Goal: Check status: Check status

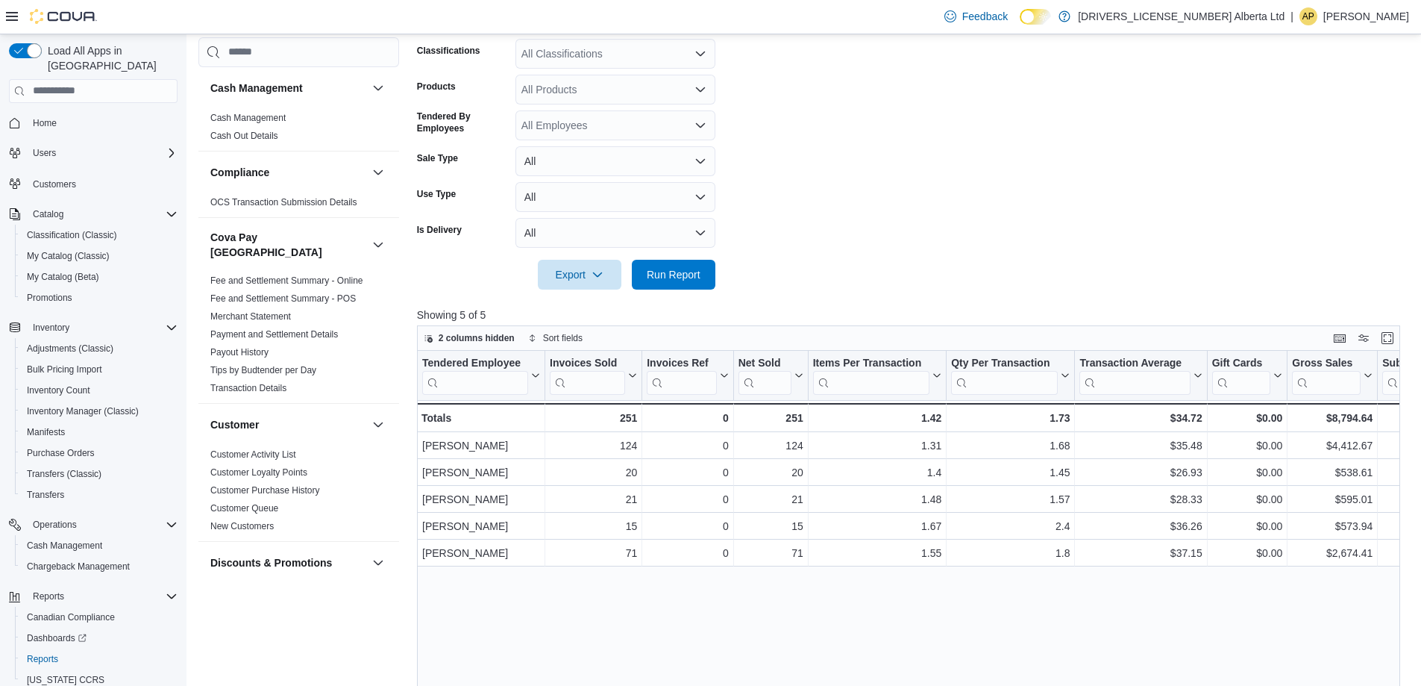
scroll to position [1044, 0]
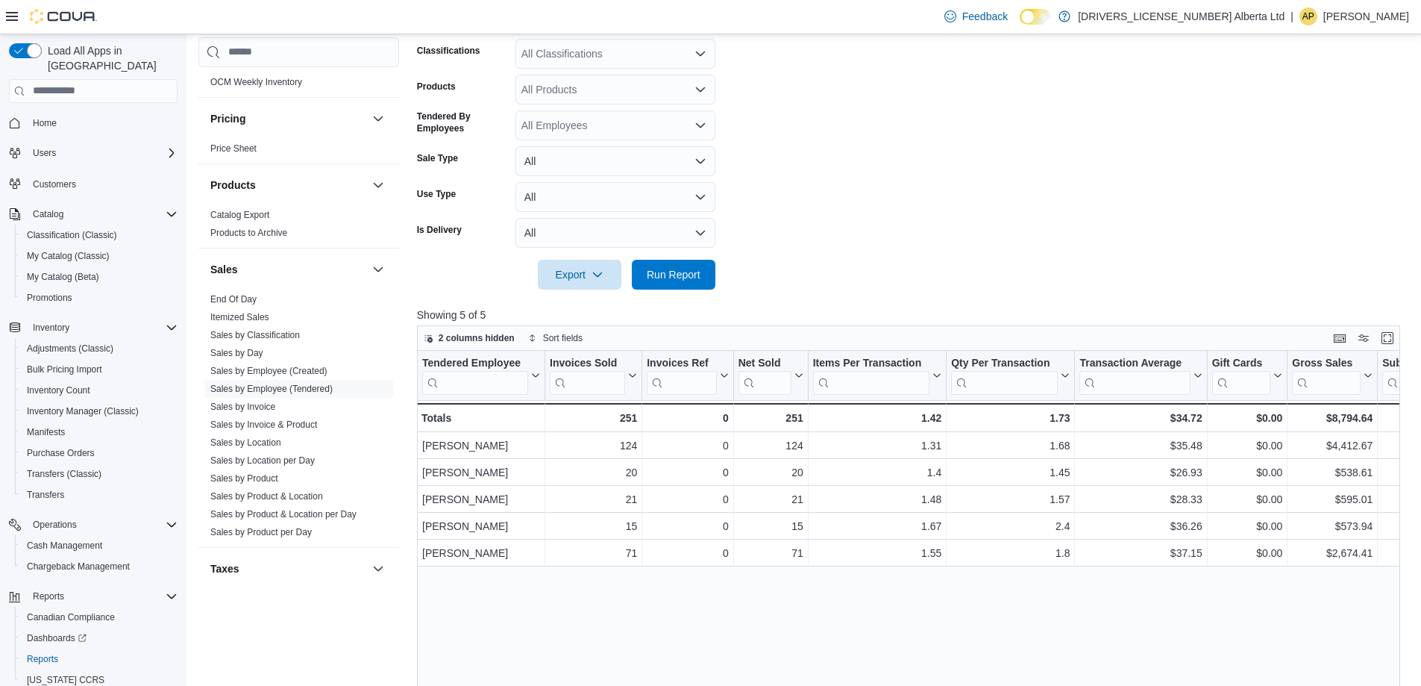
click at [827, 137] on form "Date Range [DATE] Locations All Locations Classifications All Classifications P…" at bounding box center [914, 119] width 994 height 340
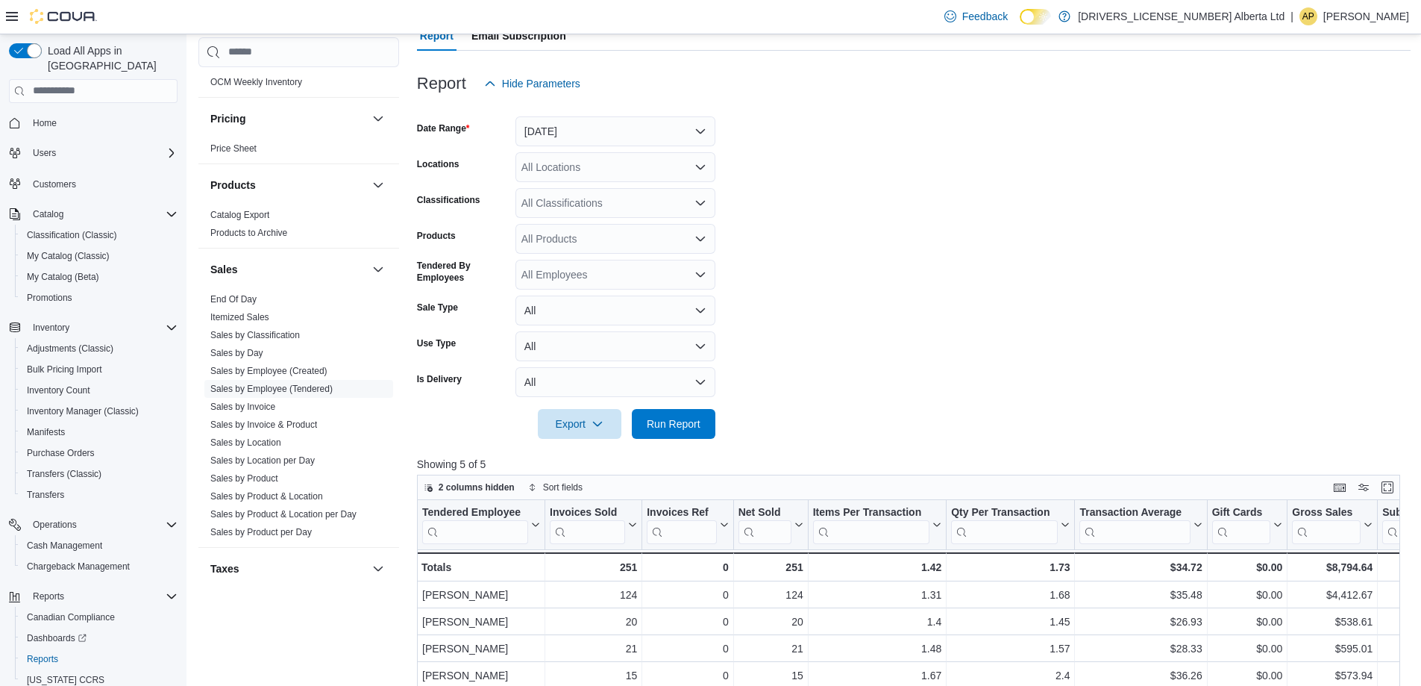
scroll to position [0, 0]
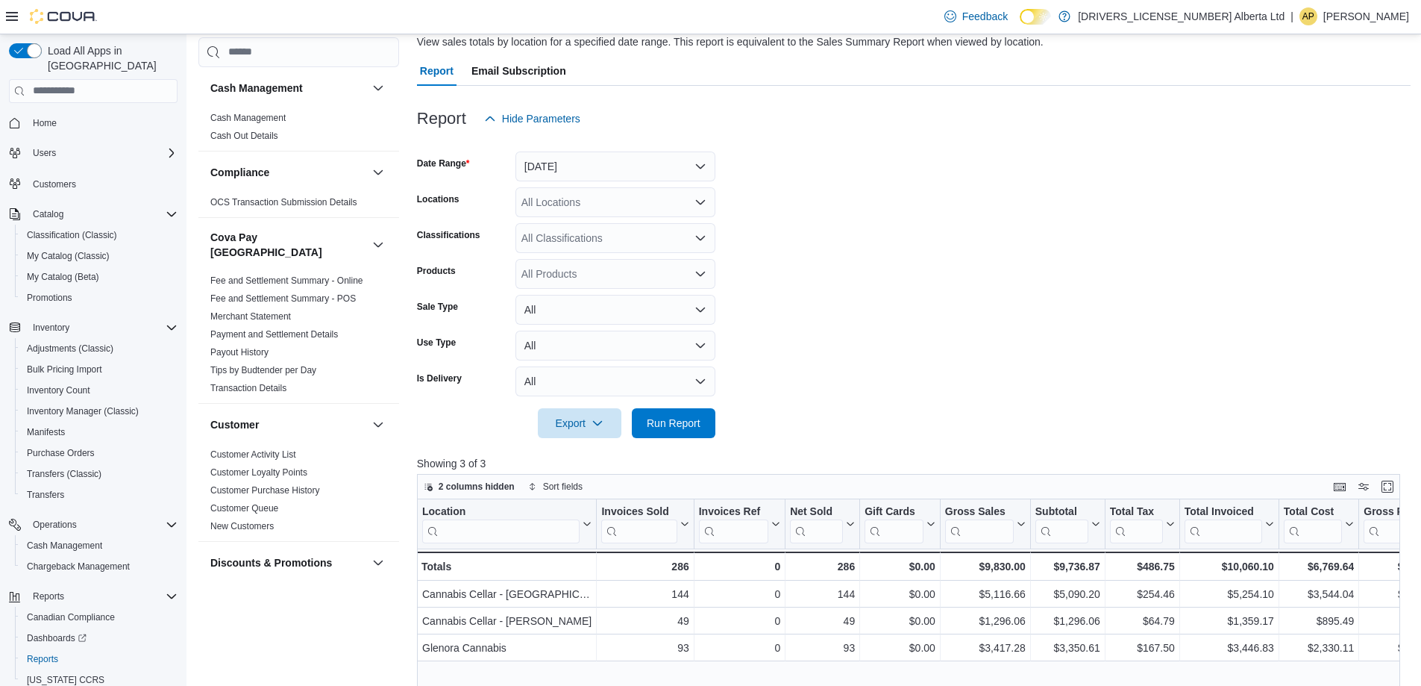
scroll to position [149, 0]
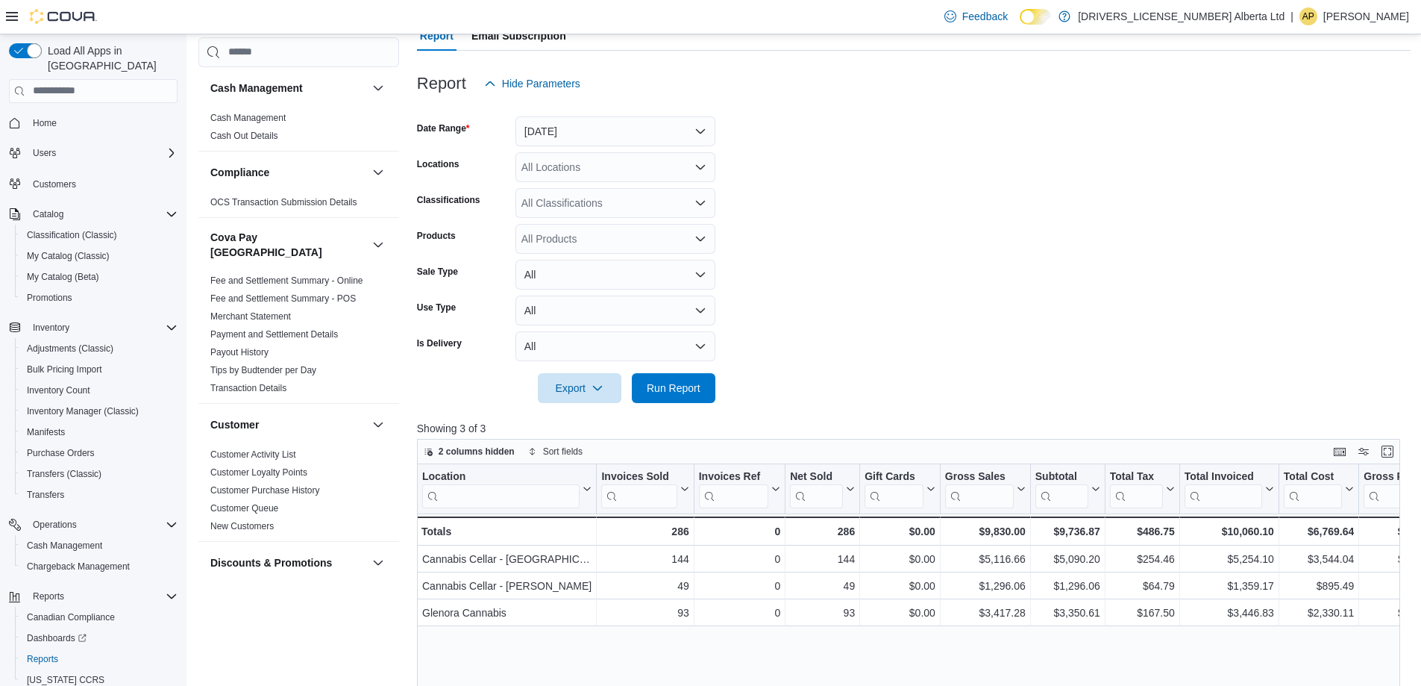
click at [907, 273] on form "Date Range Today Locations All Locations Classifications All Classifications Pr…" at bounding box center [914, 250] width 994 height 304
